Goal: Transaction & Acquisition: Purchase product/service

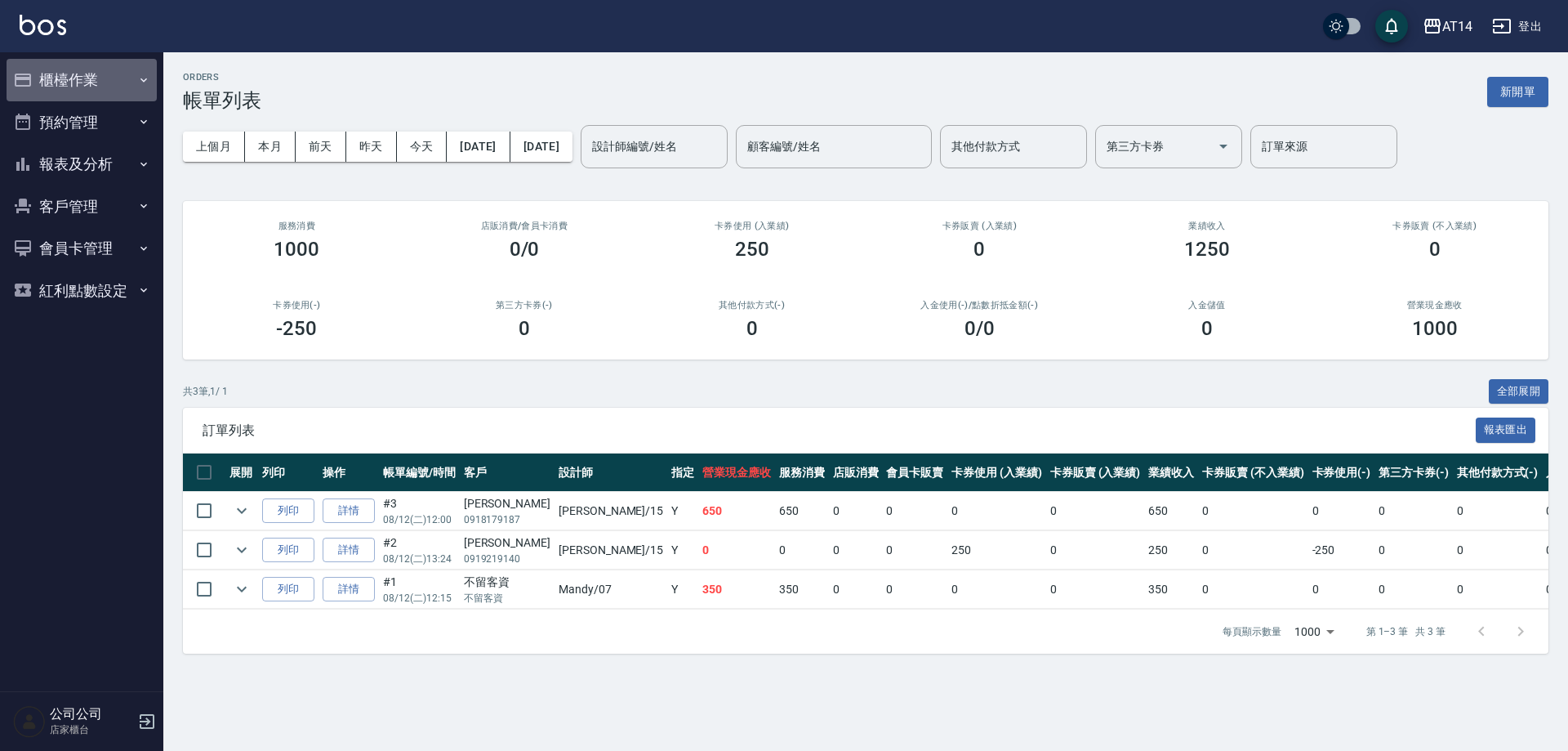
click at [60, 70] on button "櫃檯作業" at bounding box center [81, 80] width 150 height 43
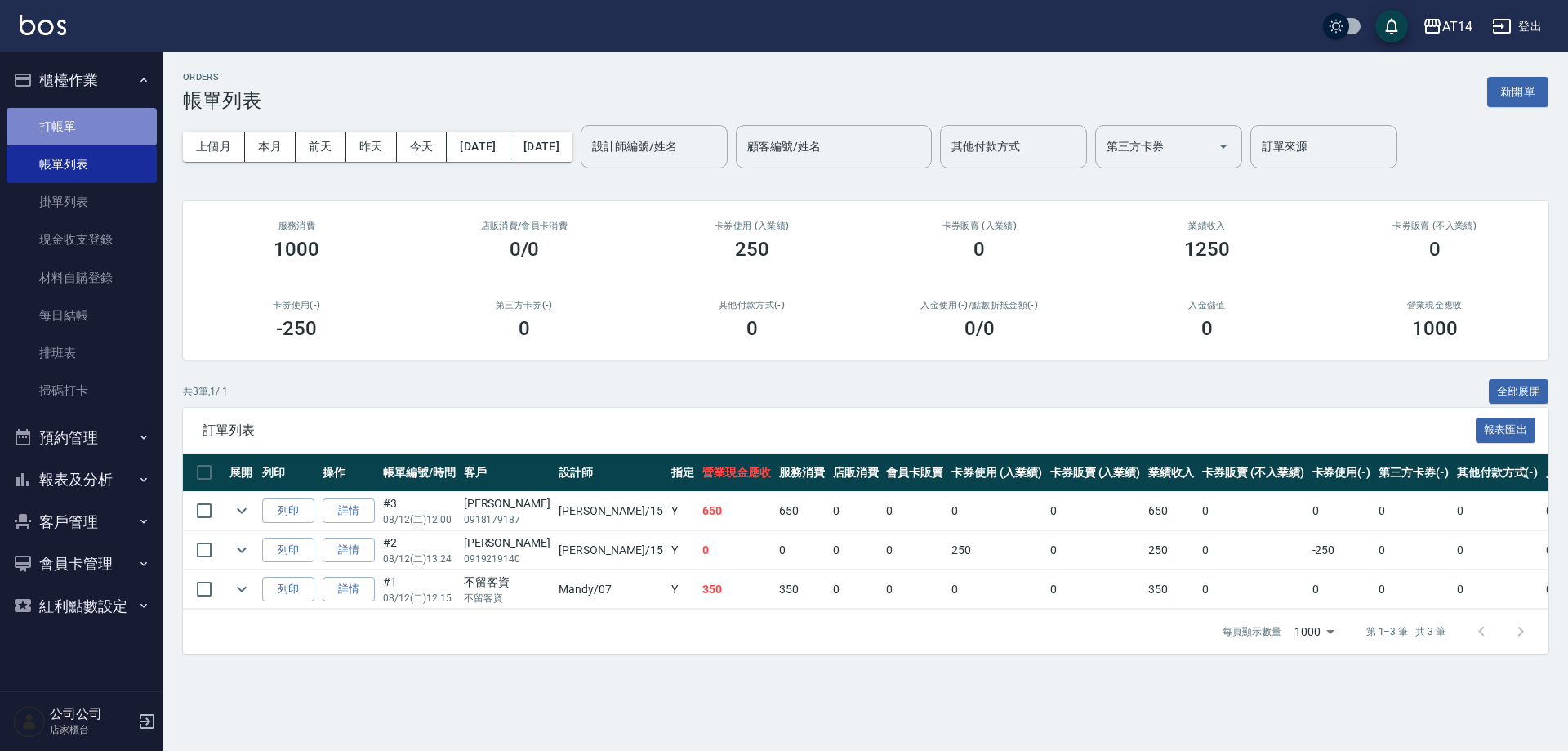
click at [78, 115] on link "打帳單" at bounding box center [81, 126] width 150 height 38
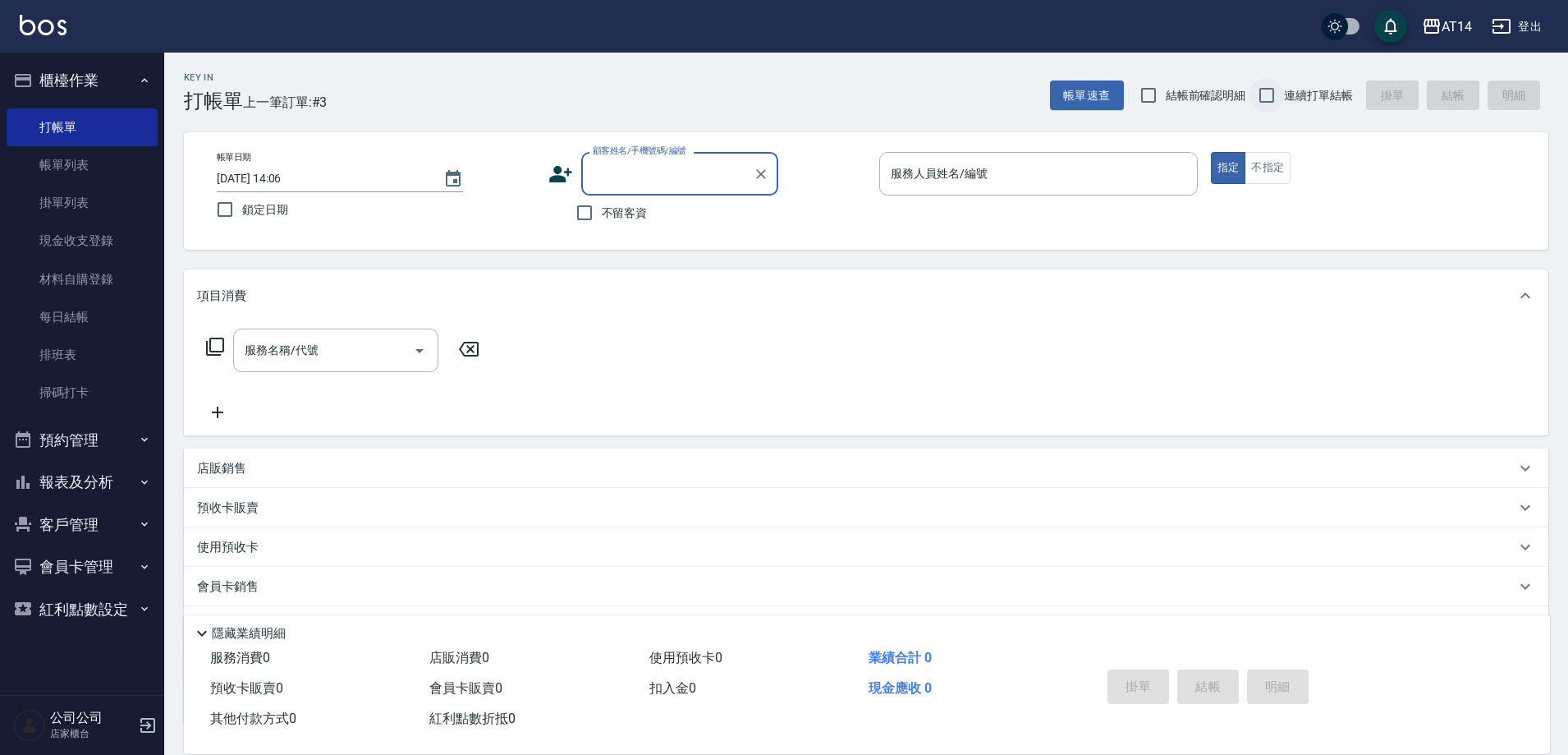
click at [1279, 97] on input "連續打單結帳" at bounding box center [1266, 94] width 34 height 34
checkbox input "true"
click at [629, 222] on label "不留客資" at bounding box center [607, 212] width 81 height 34
click at [602, 222] on input "不留客資" at bounding box center [583, 212] width 34 height 34
checkbox input "true"
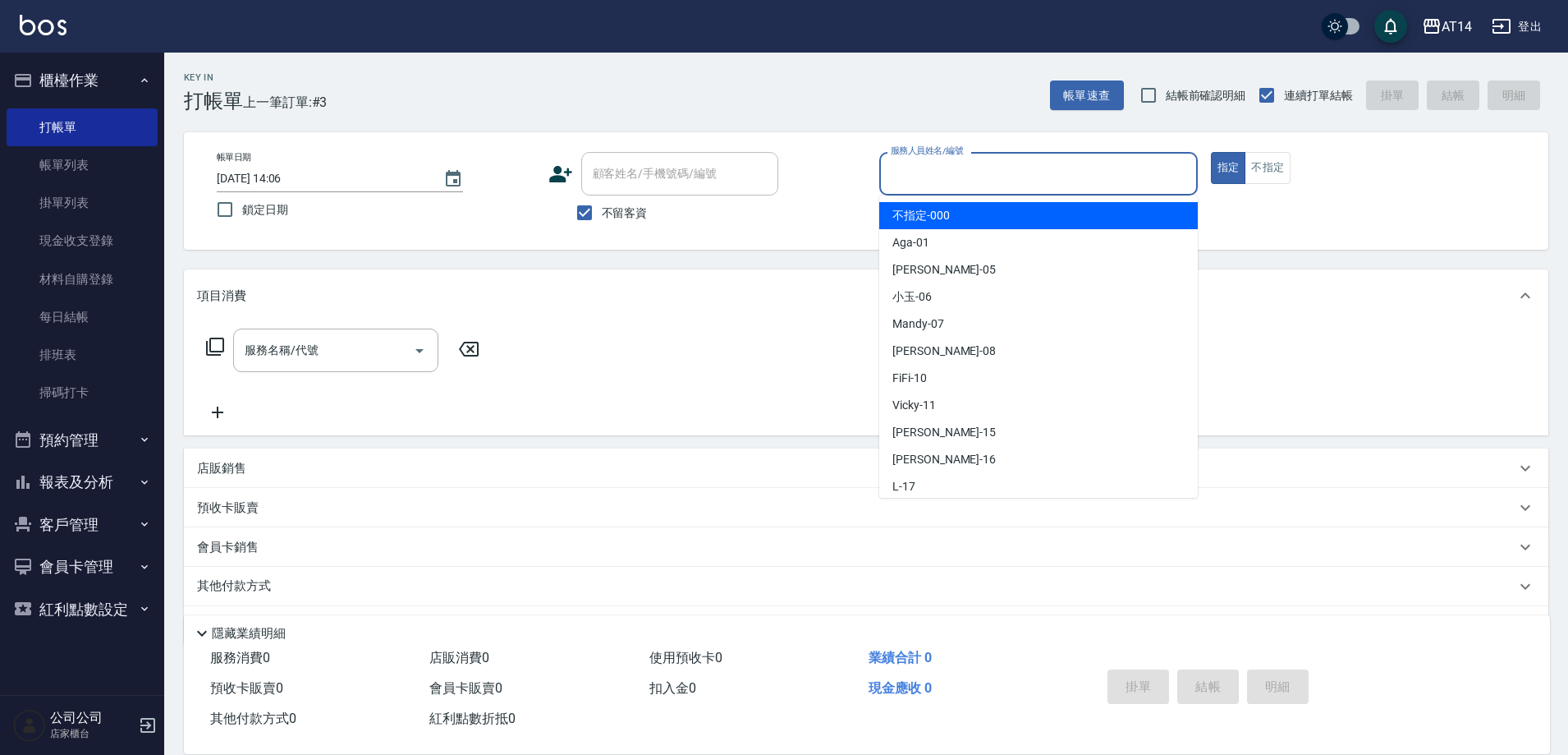
click at [958, 171] on input "服務人員姓名/編號" at bounding box center [1038, 173] width 304 height 28
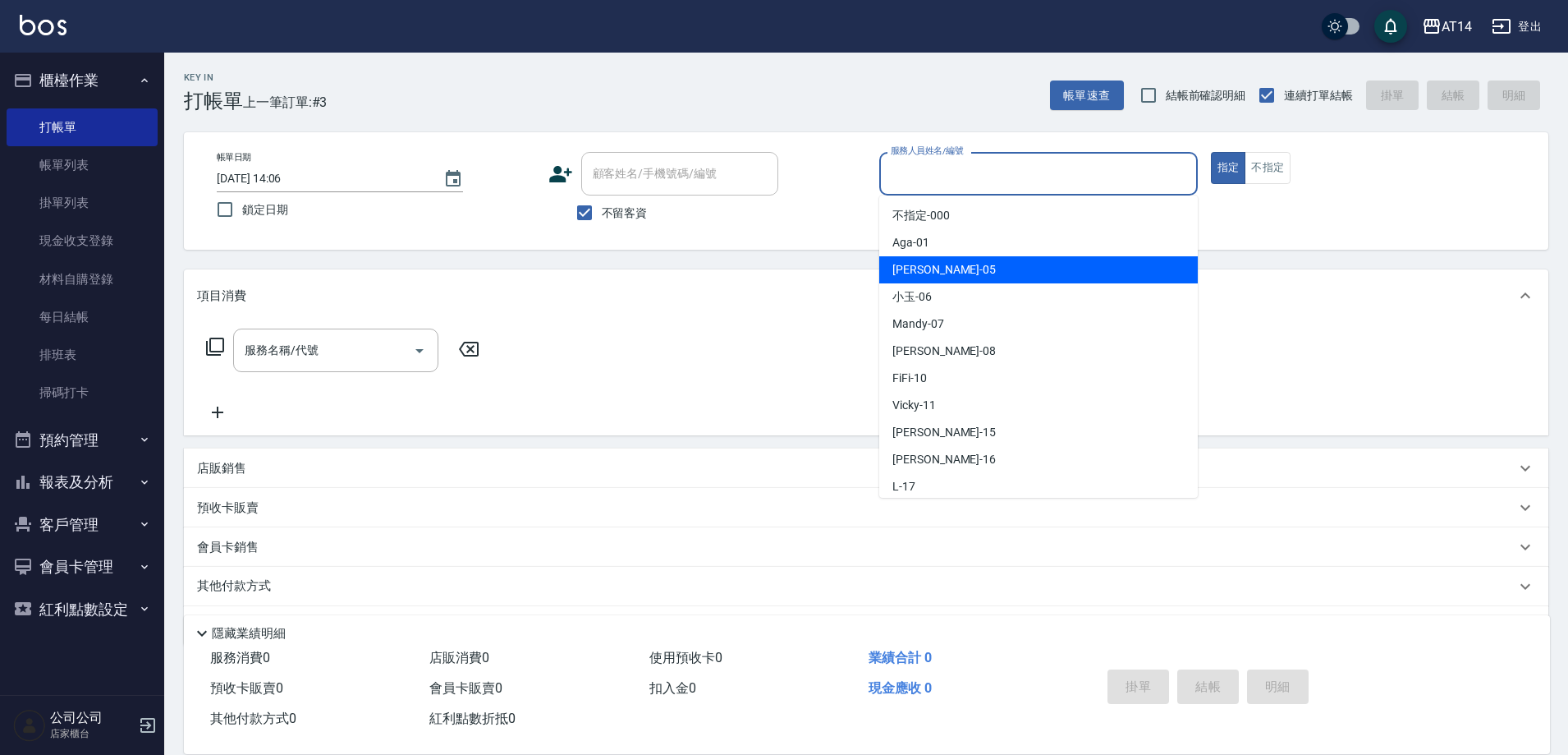
click at [953, 270] on div "Patty -05" at bounding box center [1038, 270] width 318 height 27
type input "Patty-05"
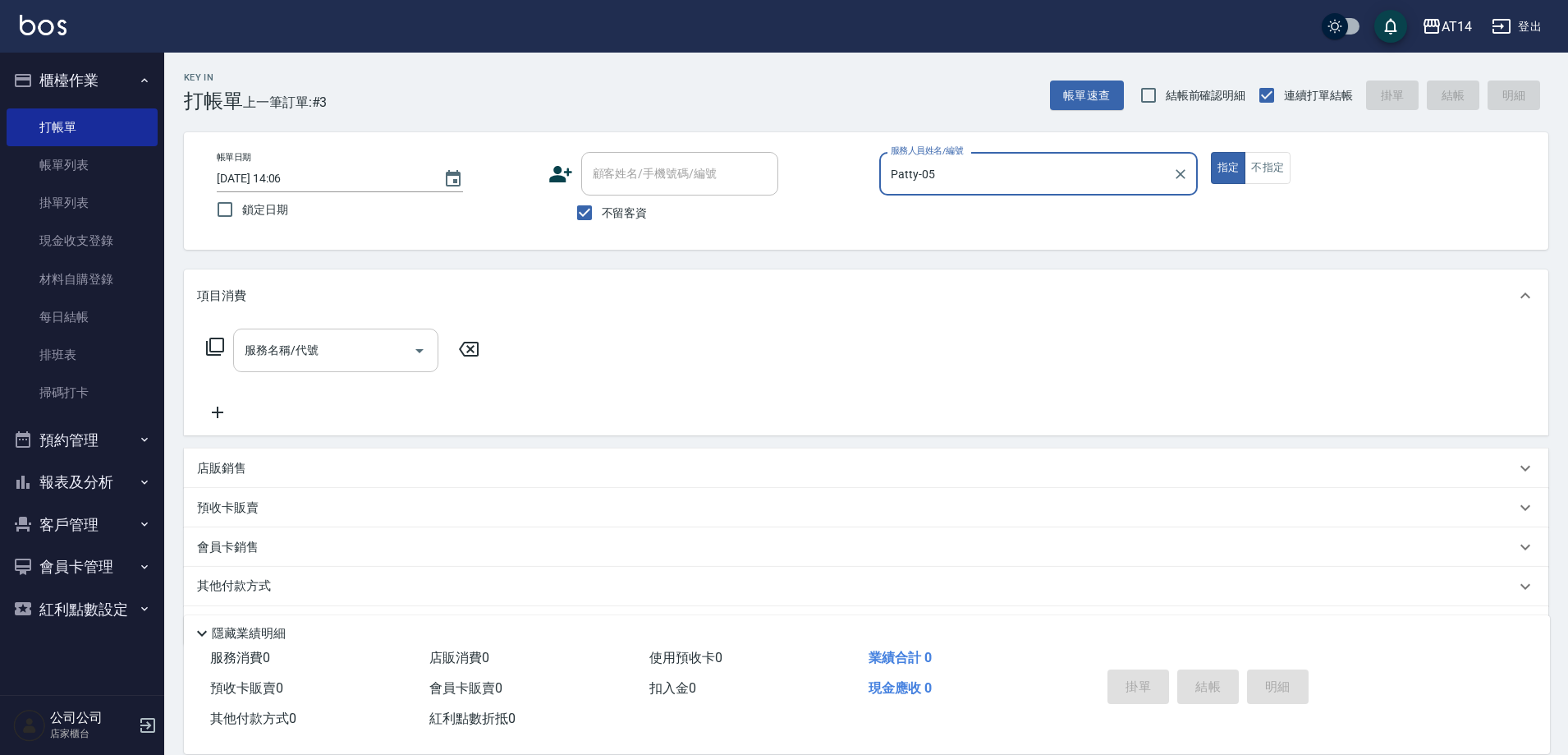
click at [338, 347] on input "服務名稱/代號" at bounding box center [323, 350] width 166 height 28
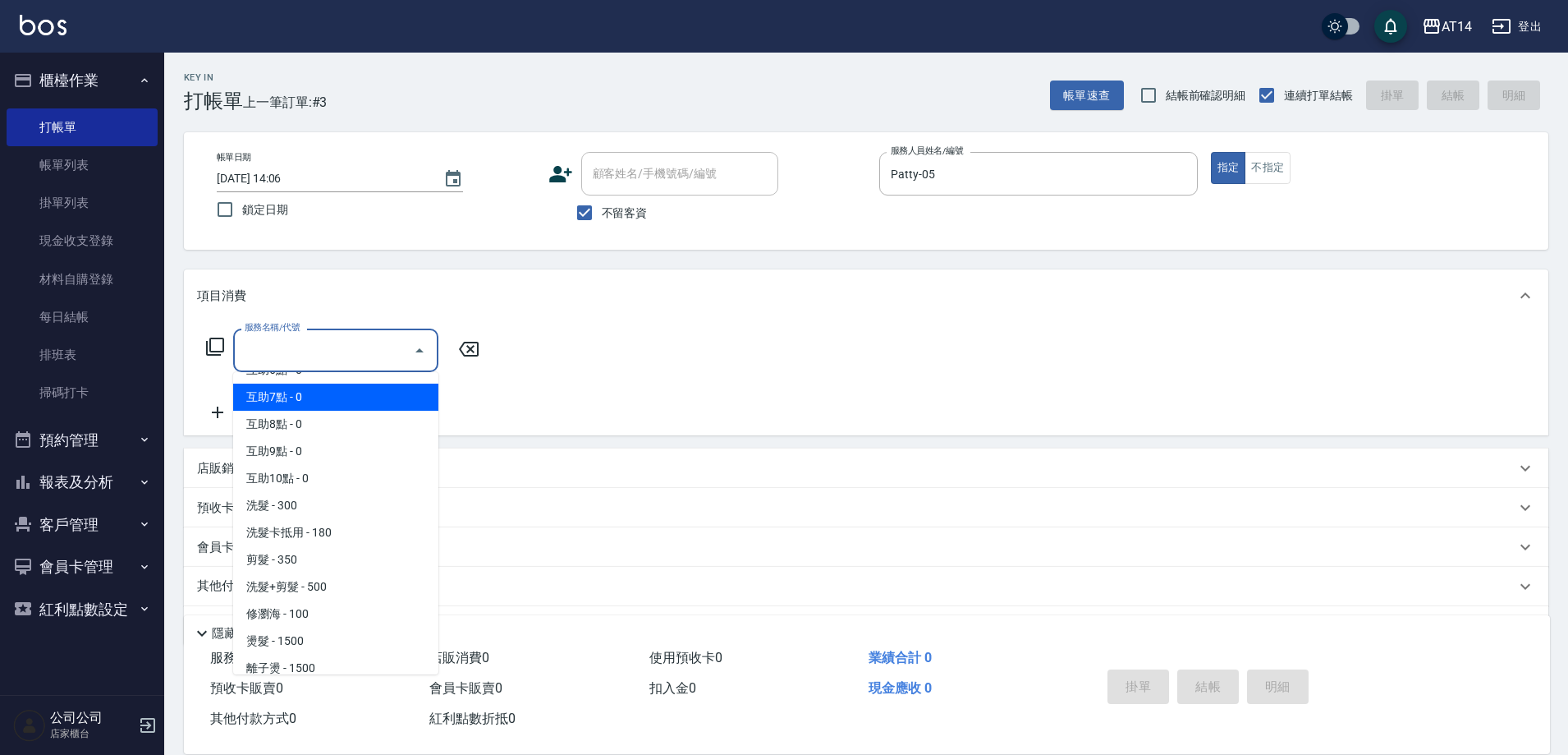
scroll to position [165, 0]
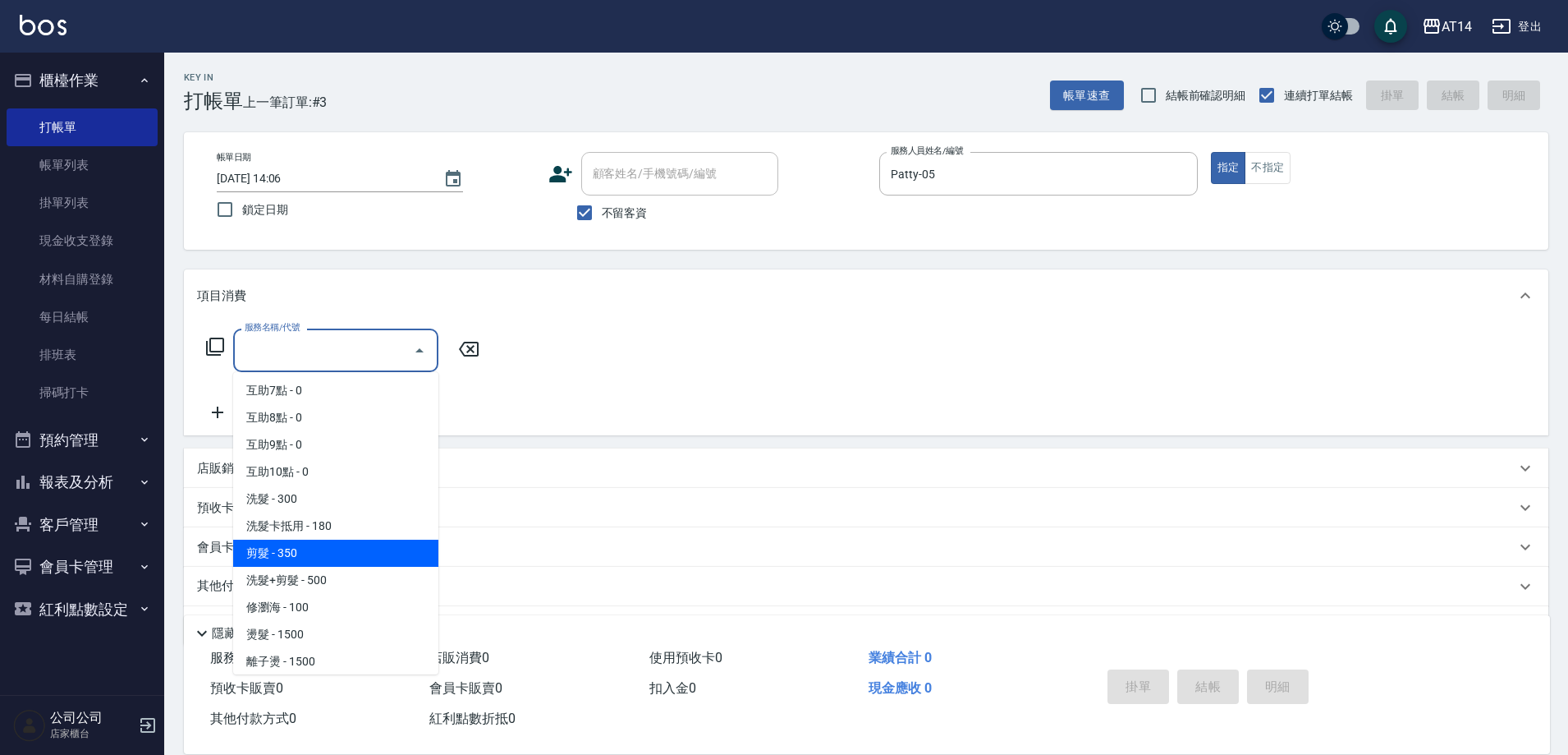
click at [305, 561] on span "剪髮 - 350" at bounding box center [335, 553] width 205 height 27
type input "剪髮(021)"
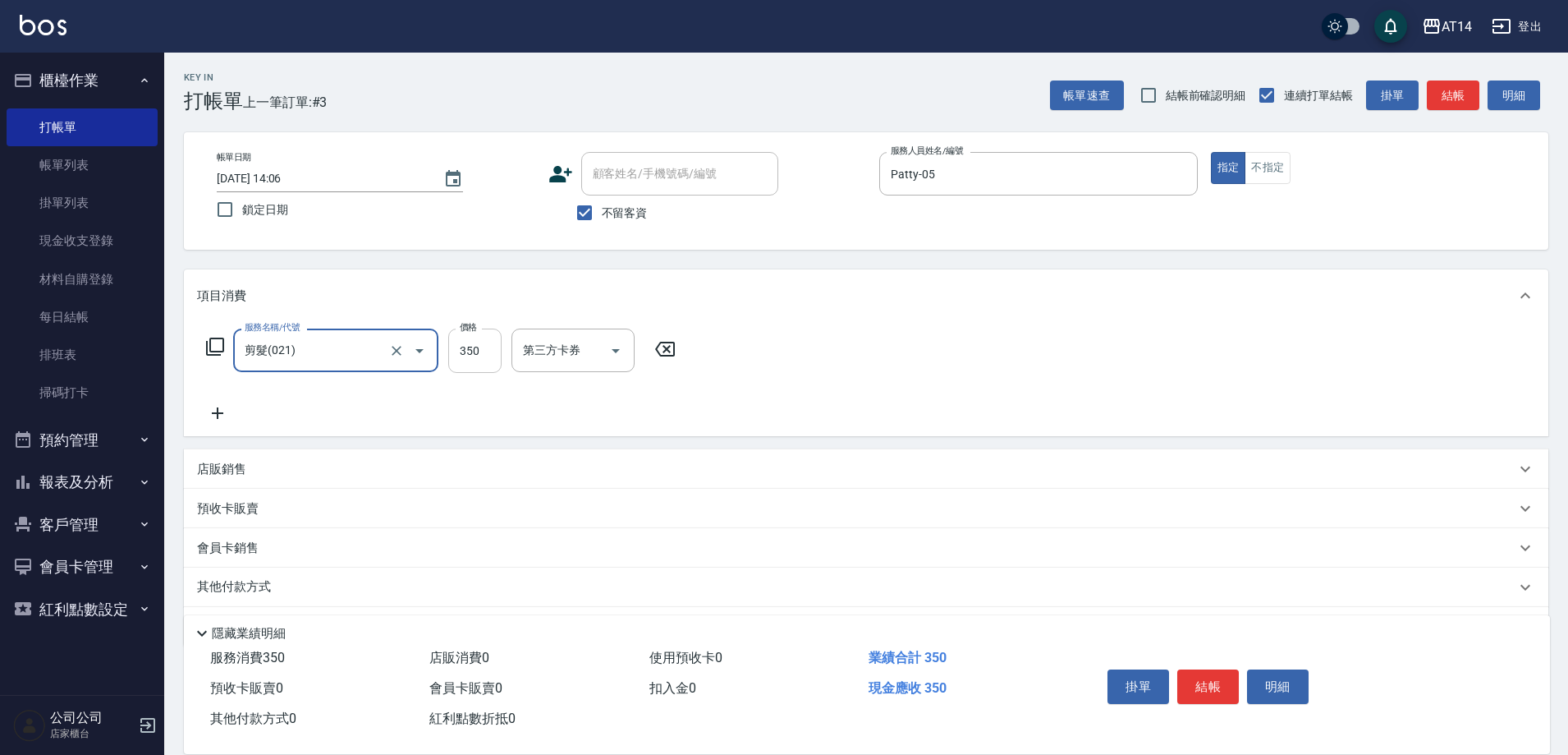
click at [469, 354] on input "350" at bounding box center [474, 351] width 54 height 45
type input "300"
click at [1209, 671] on button "結帳" at bounding box center [1208, 686] width 61 height 34
